Goal: Information Seeking & Learning: Check status

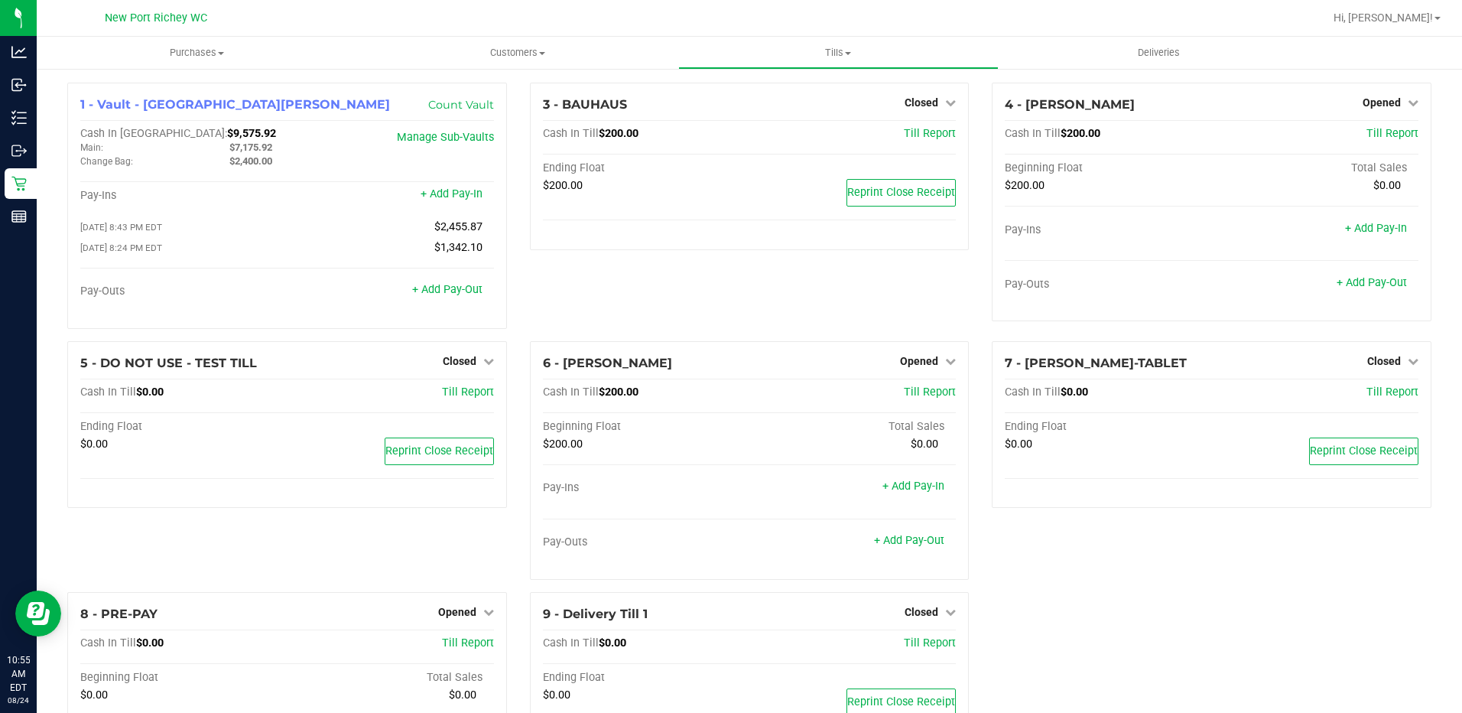
click at [695, 303] on div "3 - BAUHAUS Closed Open Till Cash In Till $200.00 Till Report Ending Float $200…" at bounding box center [749, 212] width 463 height 258
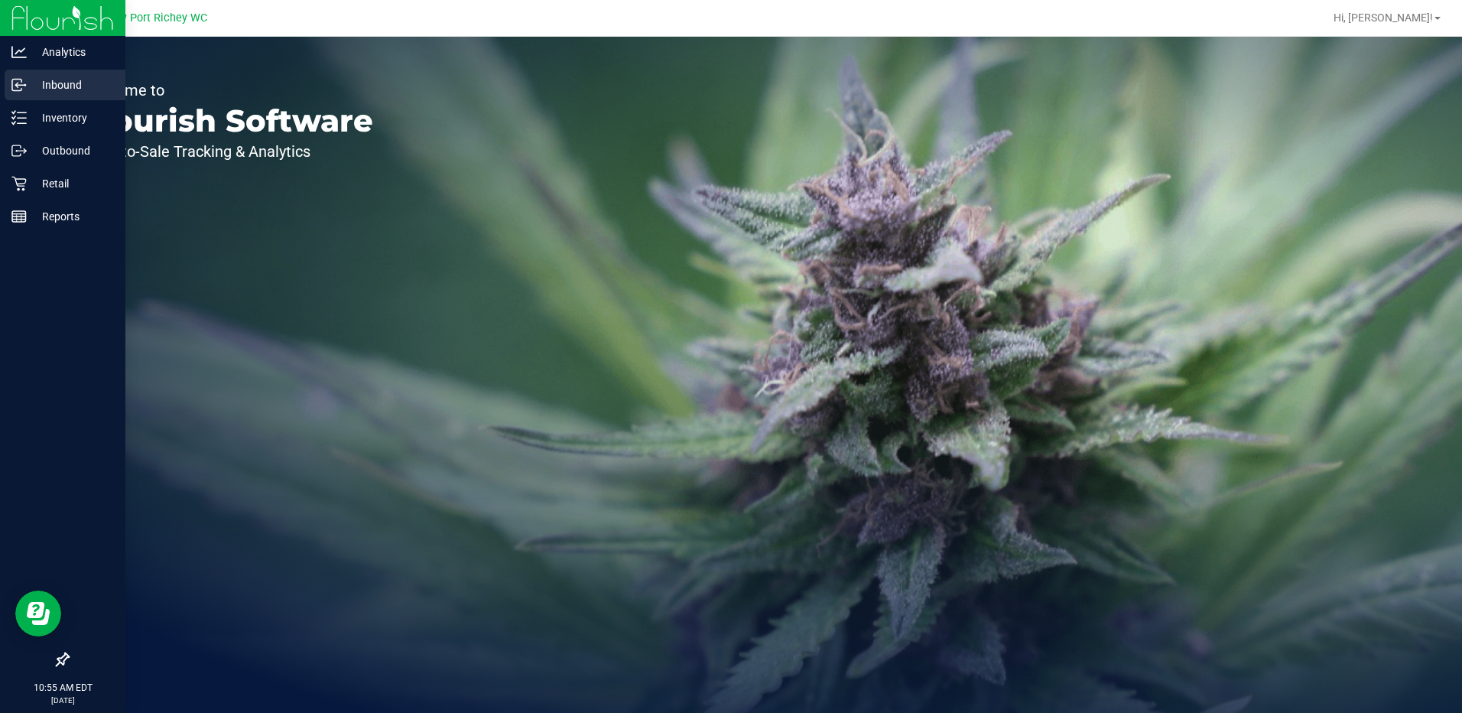
click at [57, 86] on p "Inbound" at bounding box center [73, 85] width 92 height 18
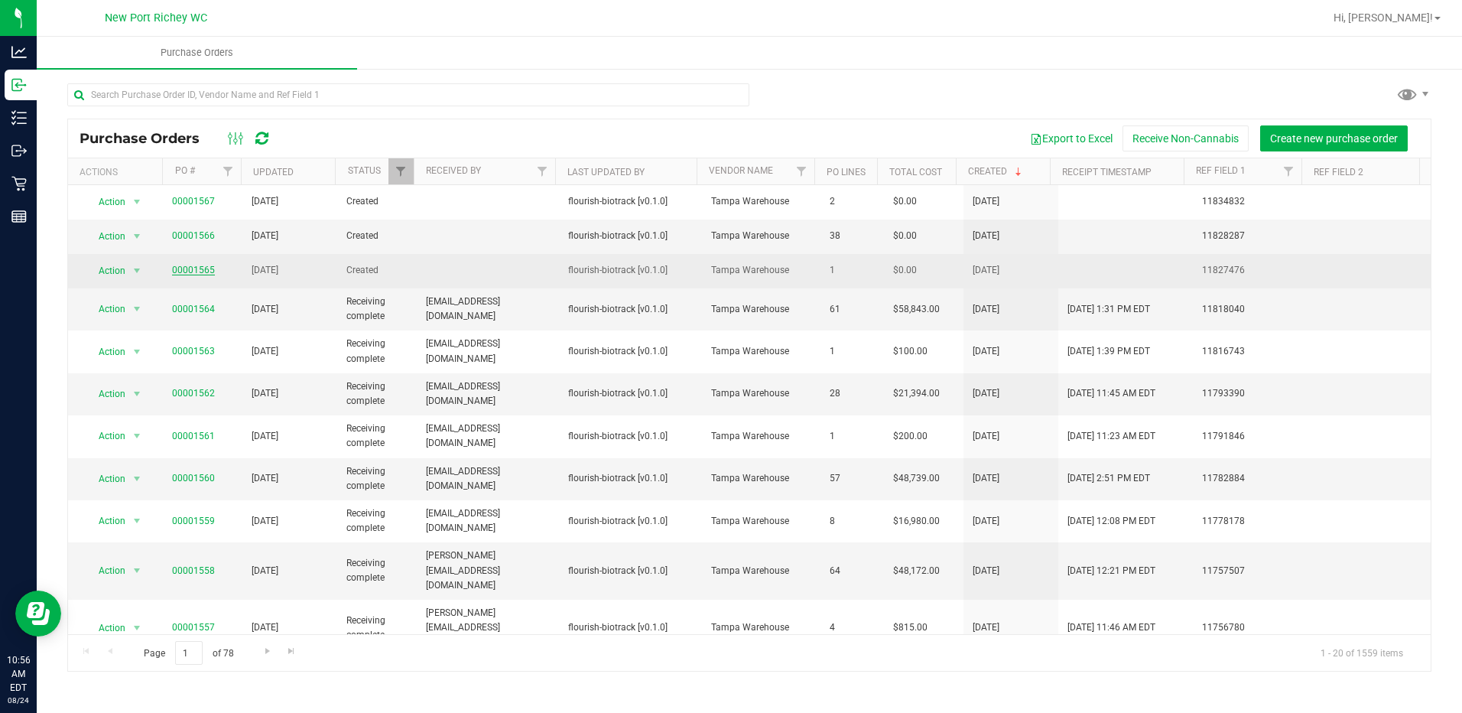
click at [184, 268] on link "00001565" at bounding box center [193, 270] width 43 height 11
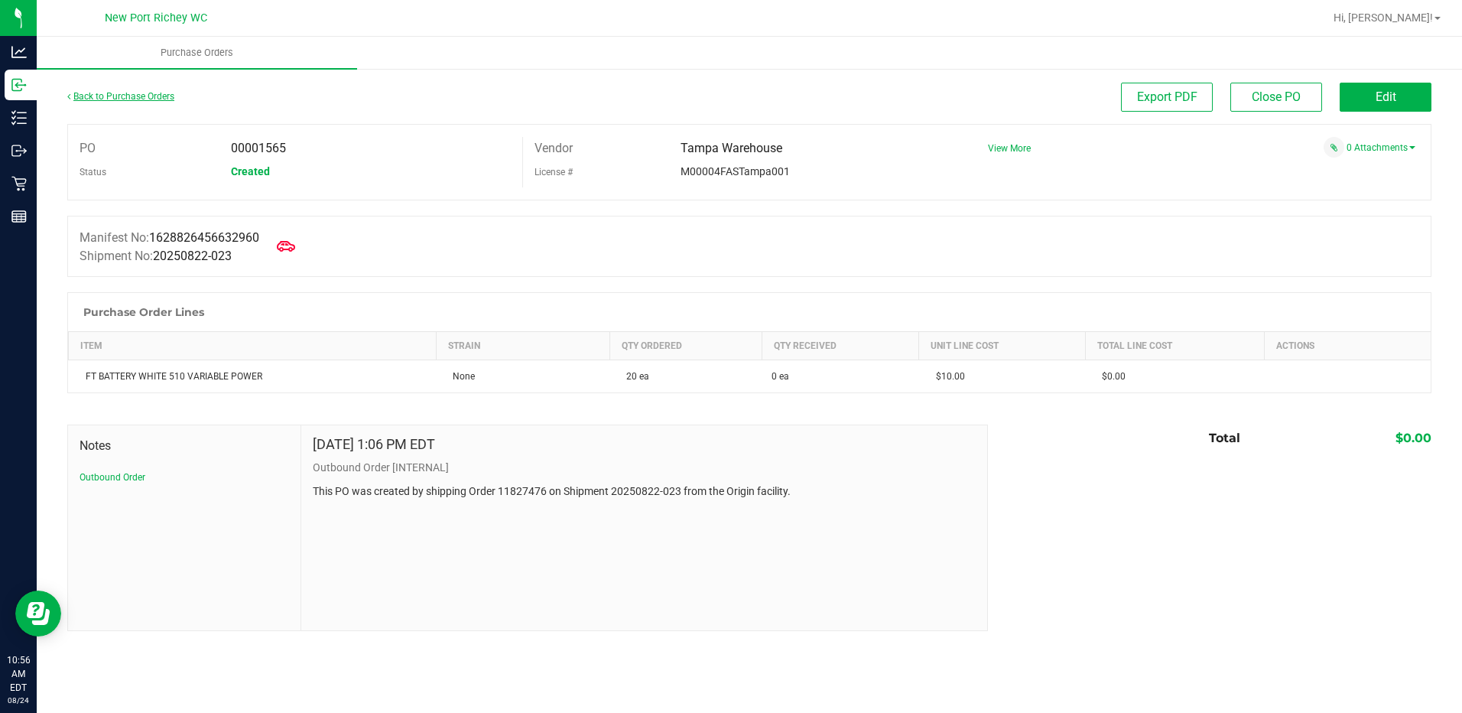
click at [108, 94] on link "Back to Purchase Orders" at bounding box center [120, 96] width 107 height 11
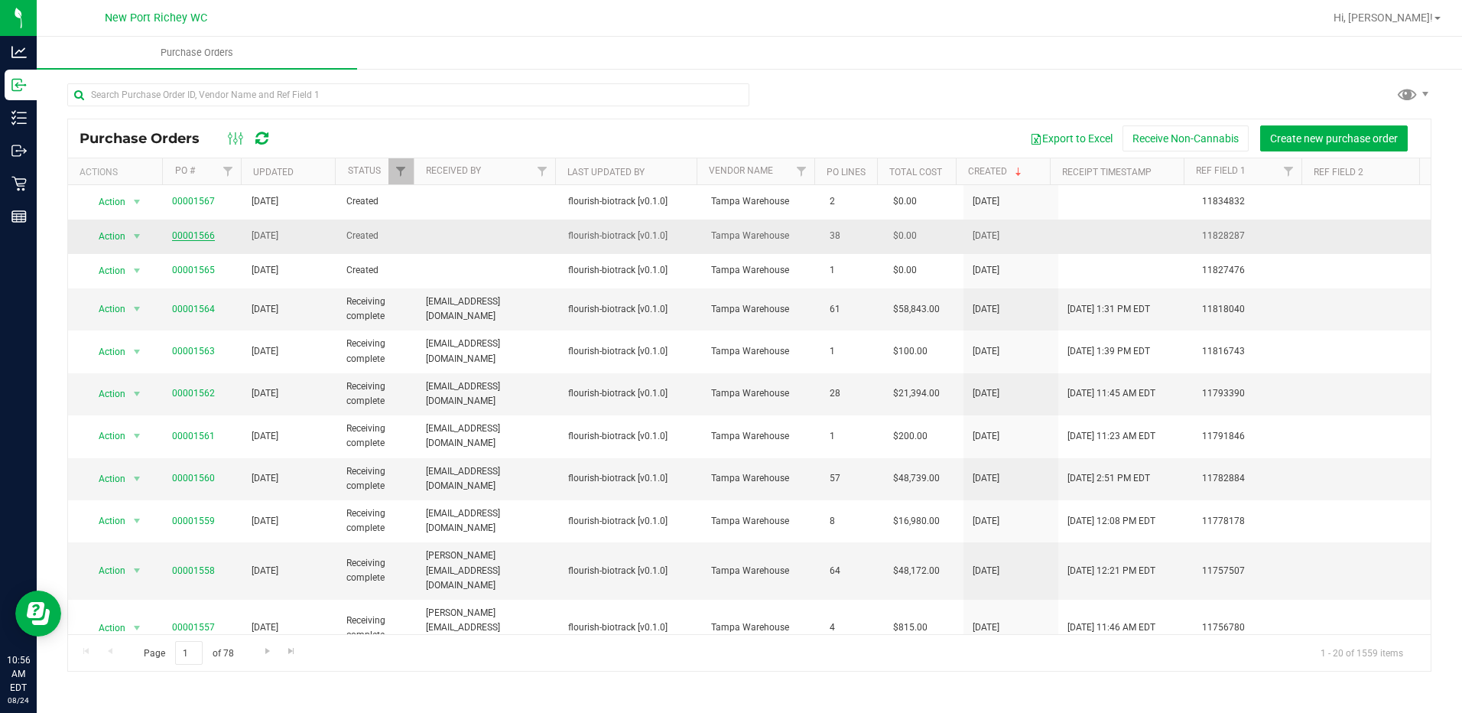
click at [197, 235] on link "00001566" at bounding box center [193, 235] width 43 height 11
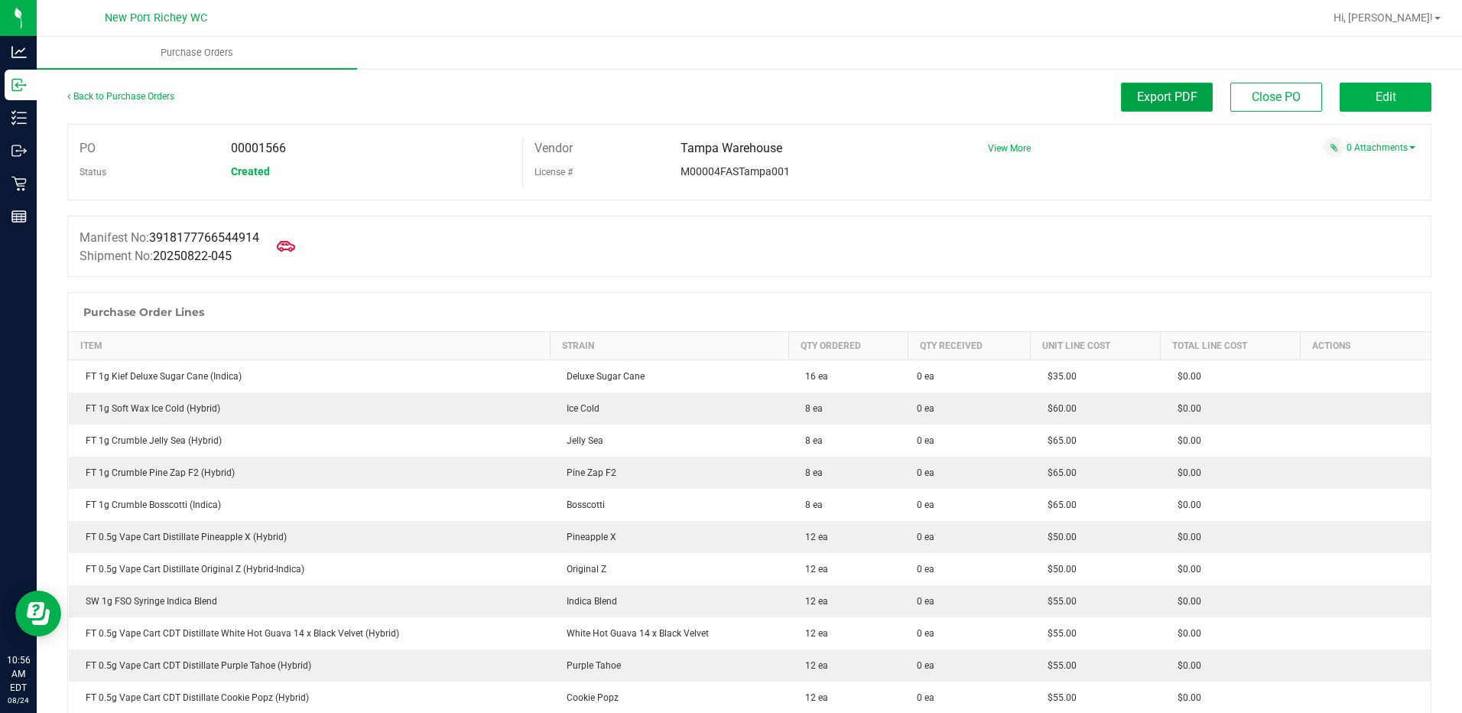
click at [1155, 97] on span "Export PDF" at bounding box center [1167, 96] width 60 height 15
click at [96, 97] on link "Back to Purchase Orders" at bounding box center [120, 96] width 107 height 11
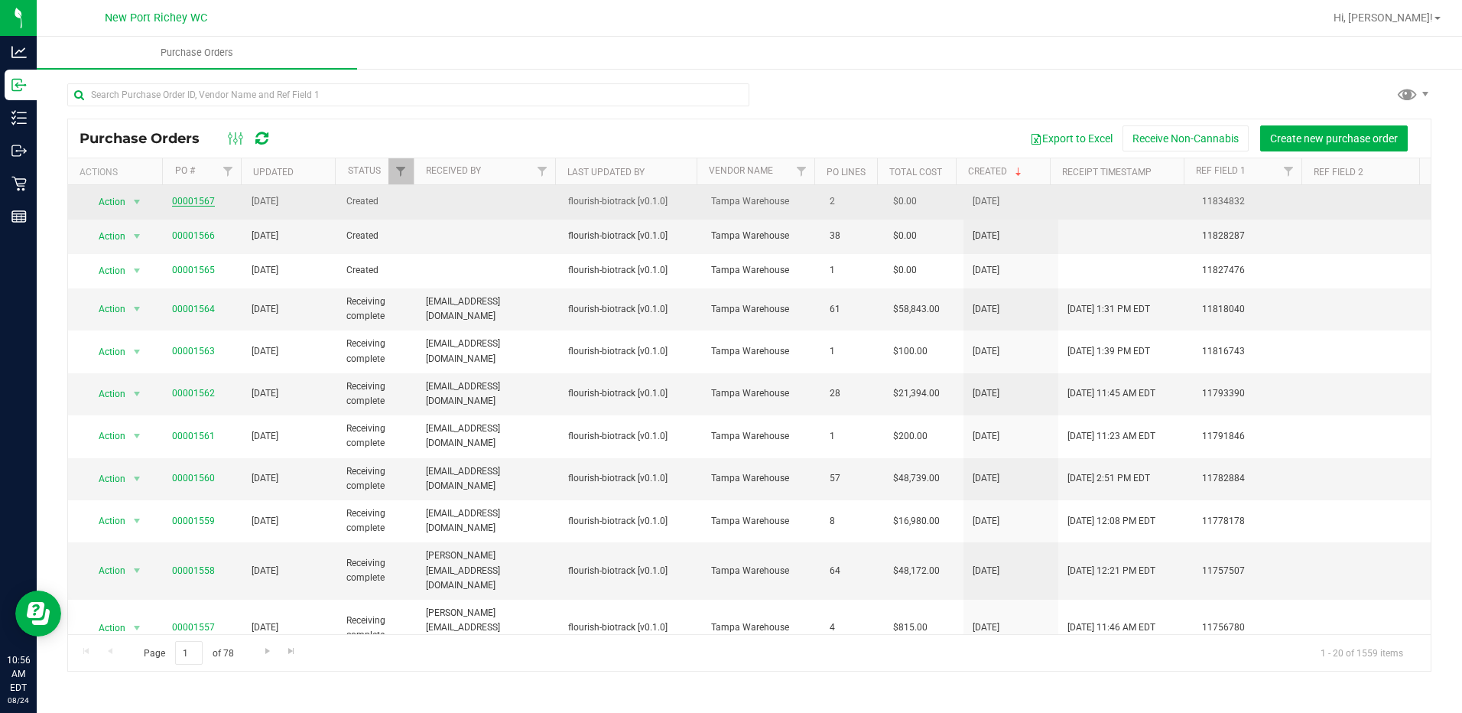
click at [190, 198] on link "00001567" at bounding box center [193, 201] width 43 height 11
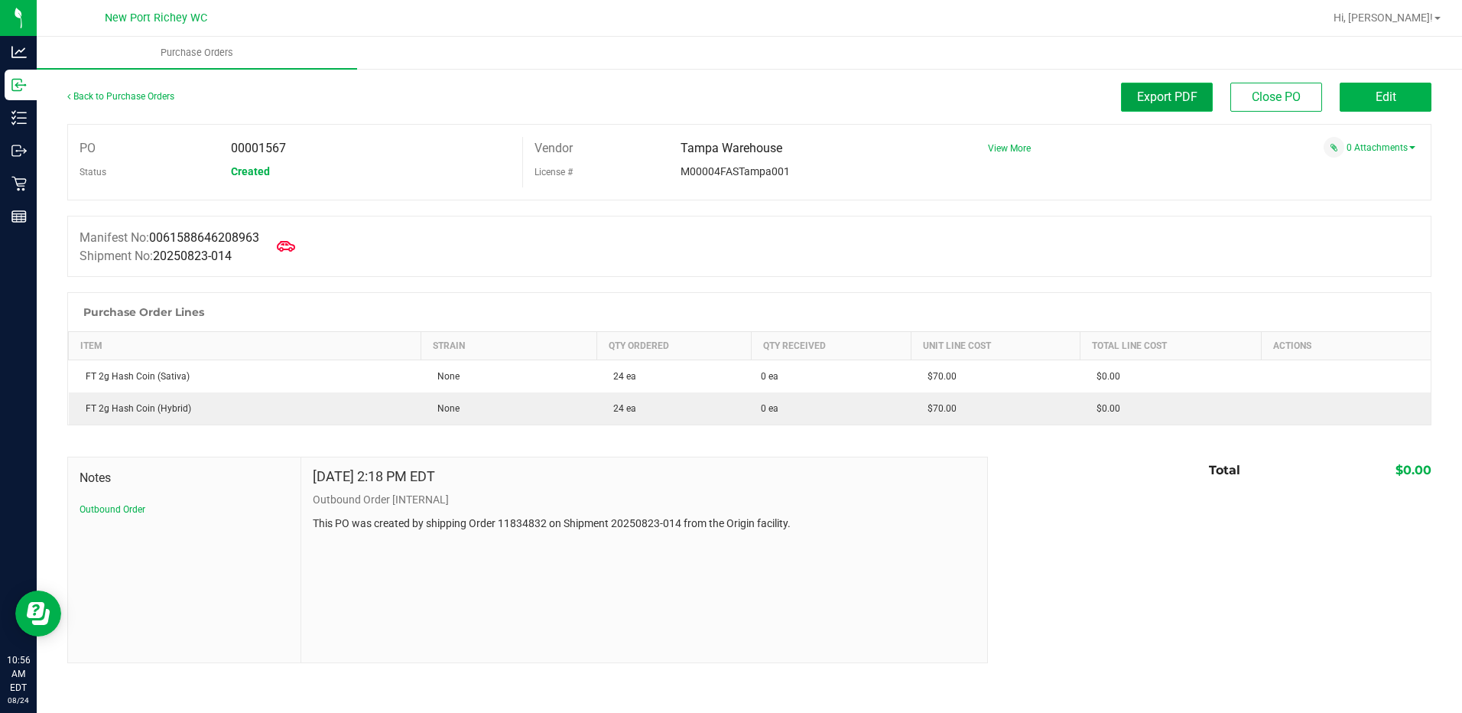
click at [1148, 92] on span "Export PDF" at bounding box center [1167, 96] width 60 height 15
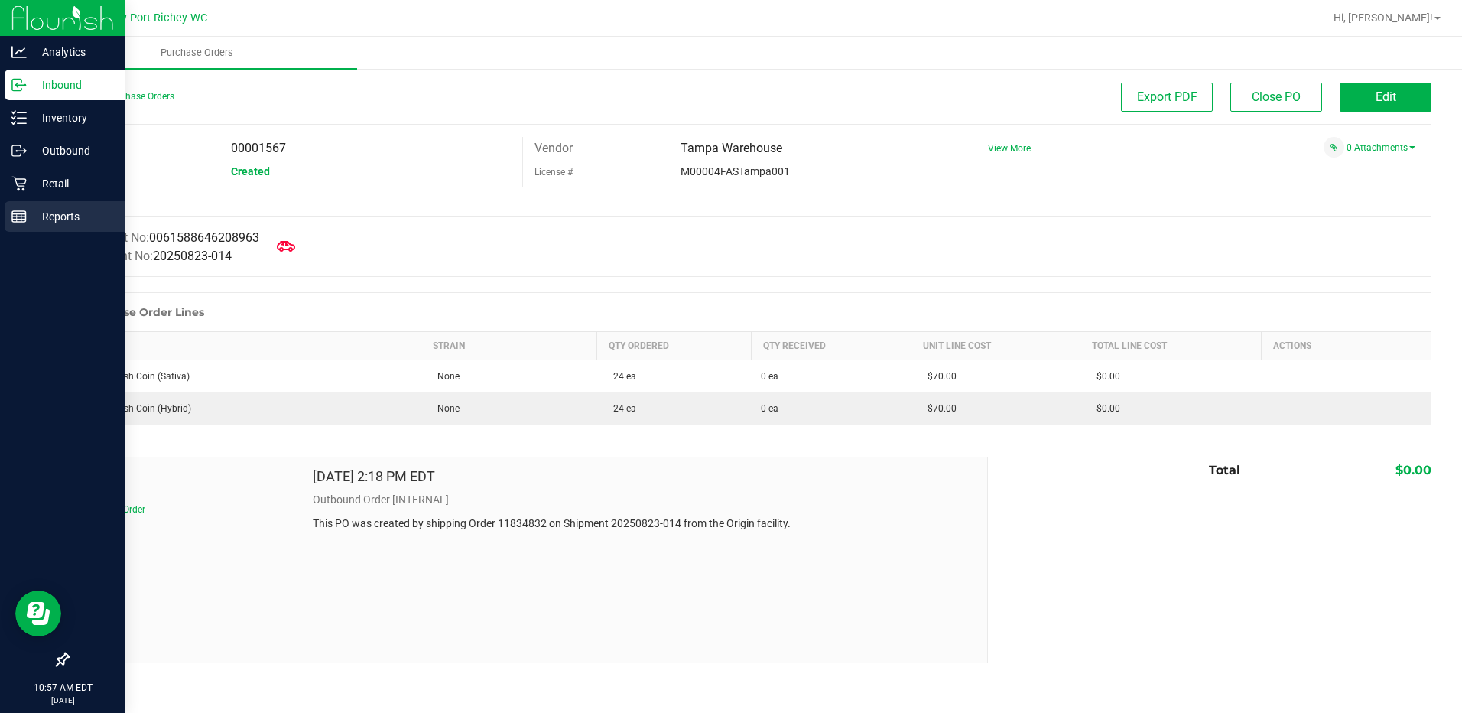
click at [58, 214] on p "Reports" at bounding box center [73, 216] width 92 height 18
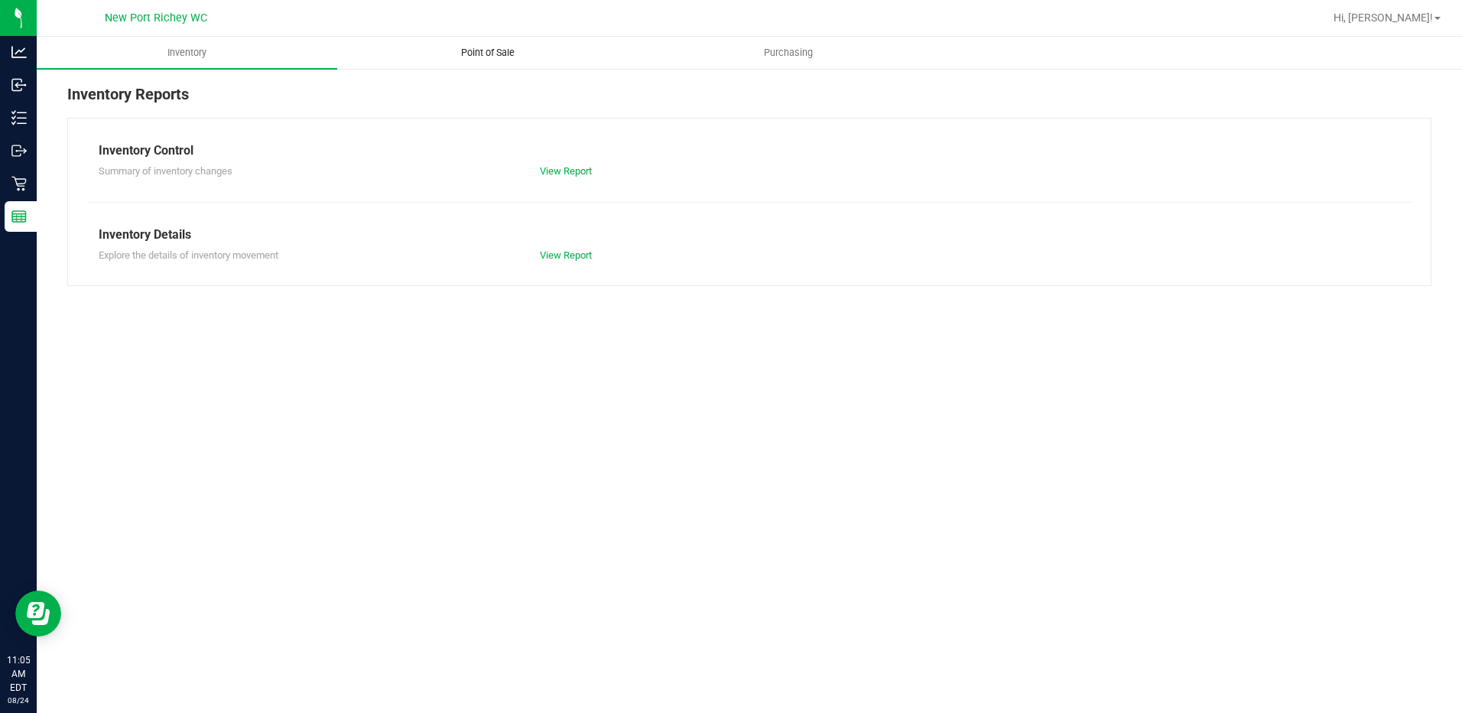
click at [478, 57] on span "Point of Sale" at bounding box center [487, 53] width 95 height 14
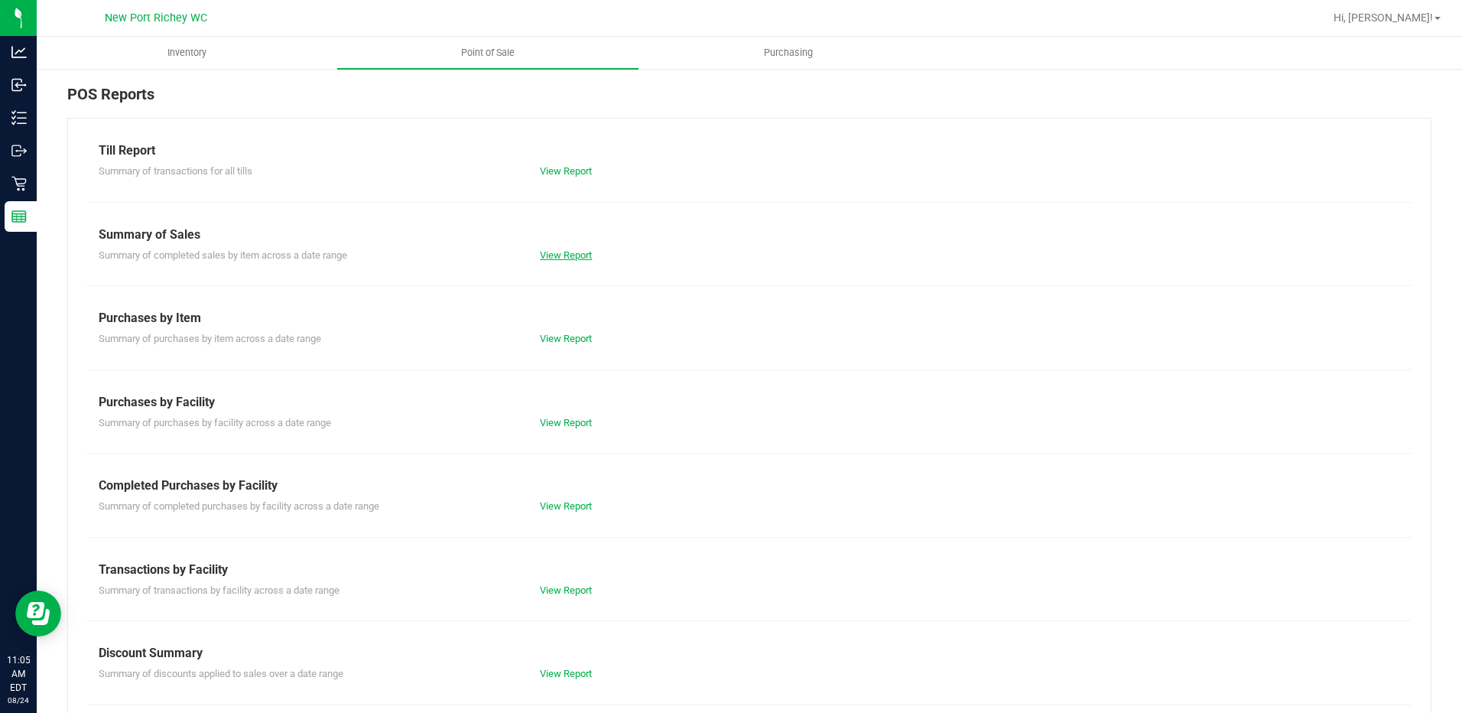
click at [554, 255] on link "View Report" at bounding box center [566, 254] width 52 height 11
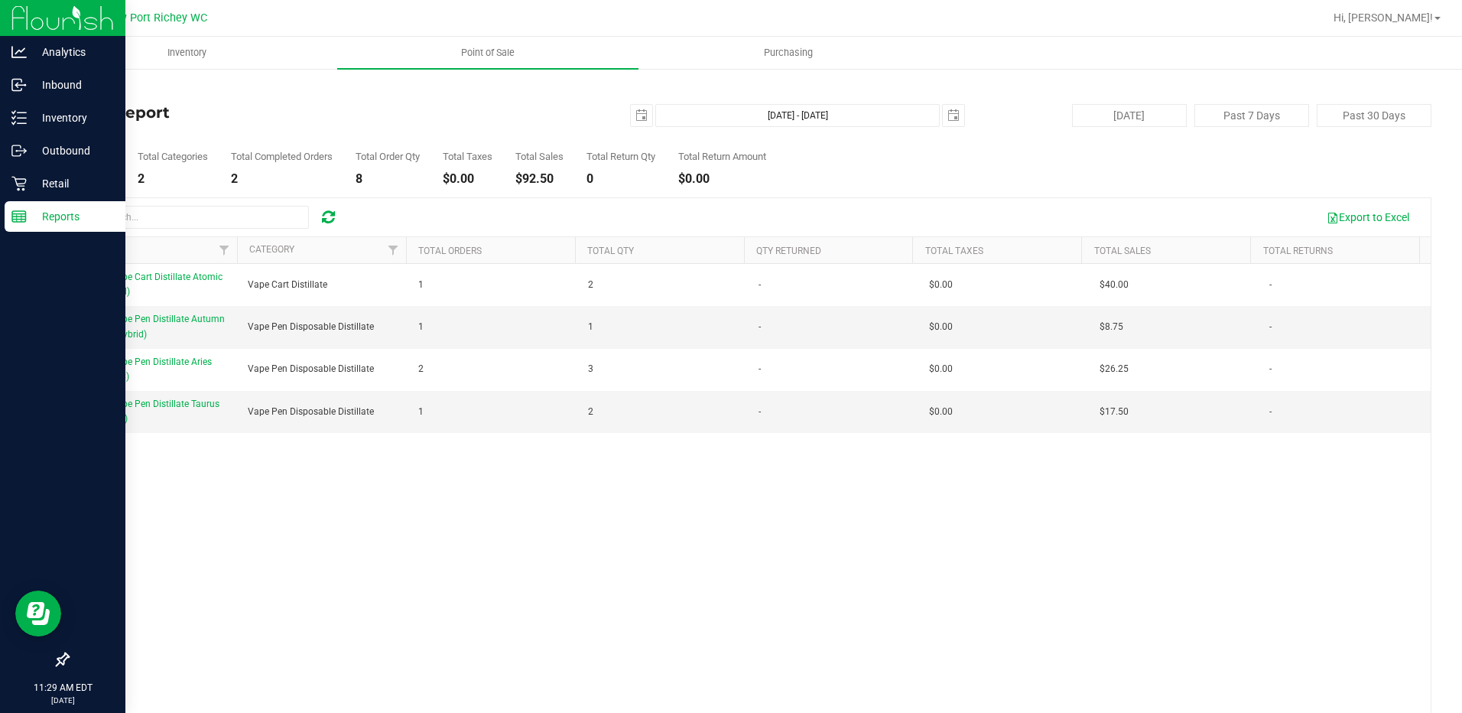
click at [55, 213] on p "Reports" at bounding box center [73, 216] width 92 height 18
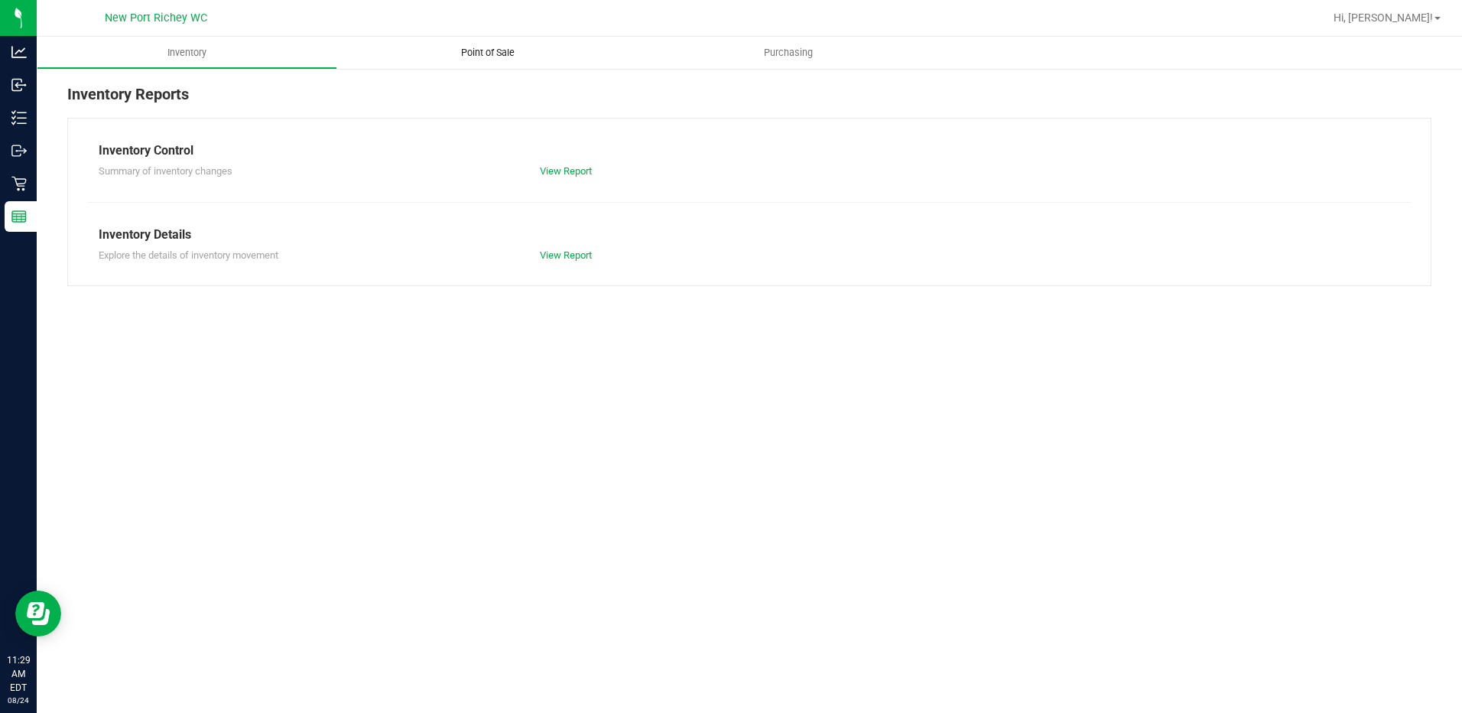
click at [479, 50] on span "Point of Sale" at bounding box center [487, 53] width 95 height 14
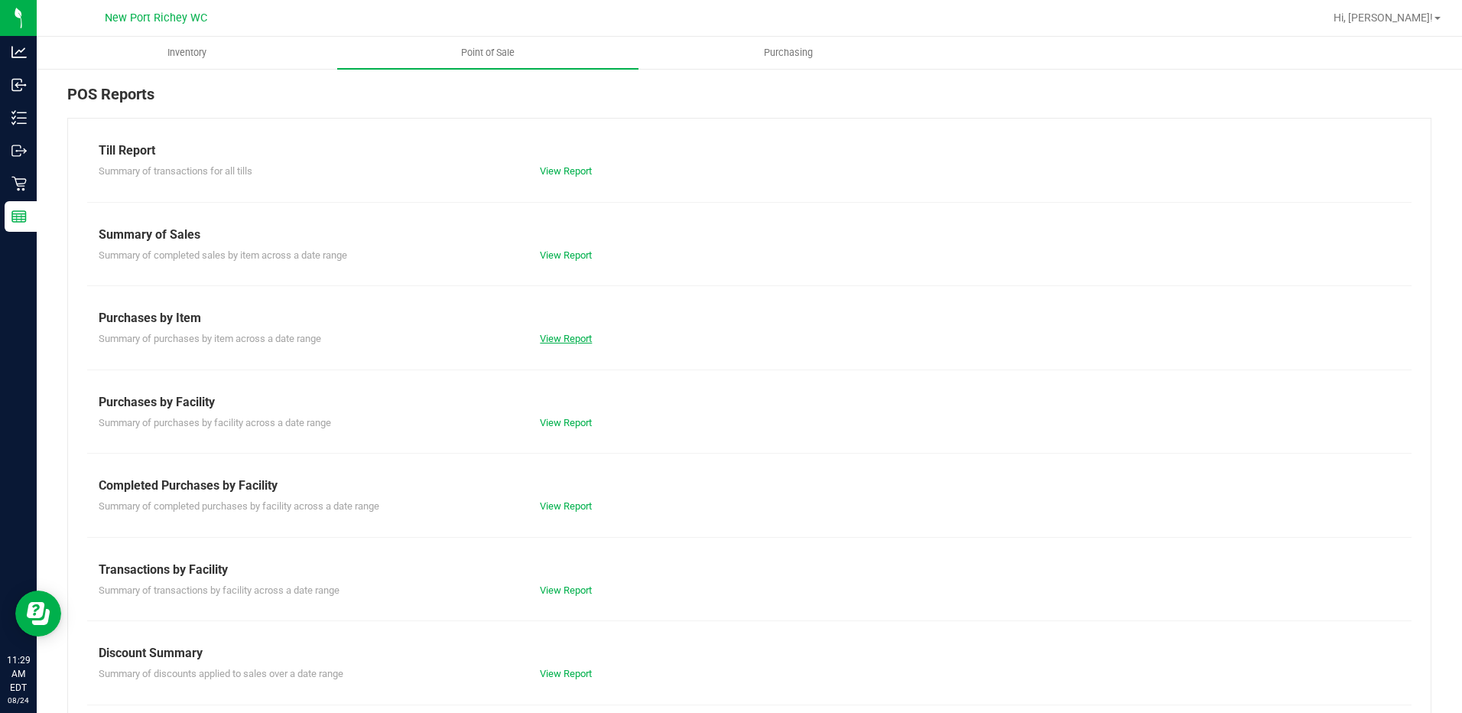
click at [554, 338] on link "View Report" at bounding box center [566, 338] width 52 height 11
